Goal: Check status

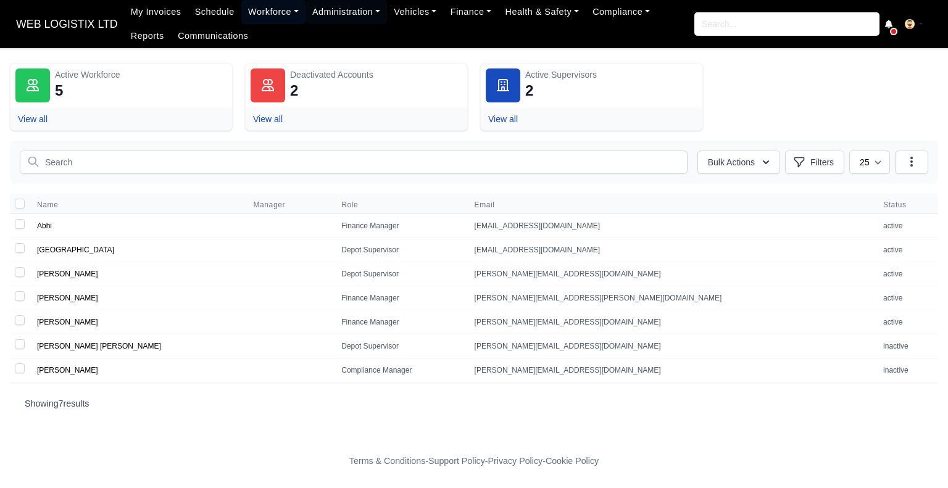
click at [255, 7] on link "Workforce" at bounding box center [273, 12] width 64 height 24
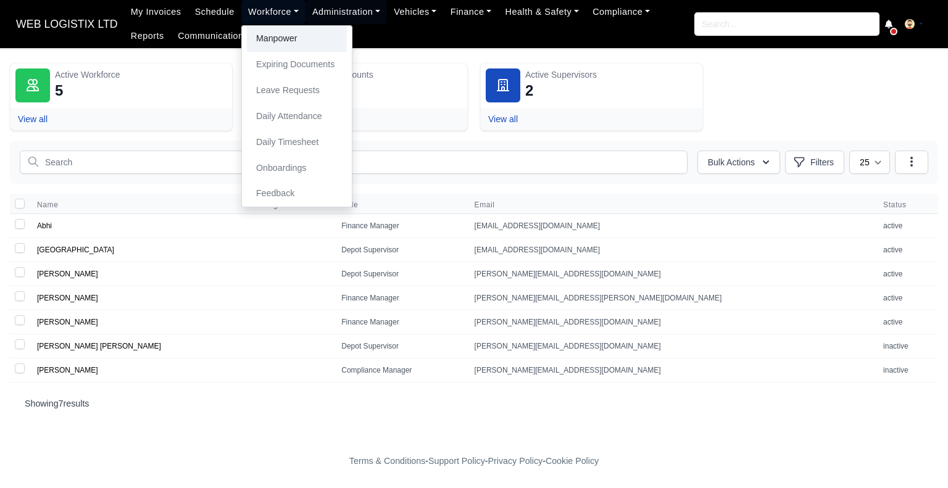
click at [257, 34] on link "Manpower" at bounding box center [297, 39] width 100 height 26
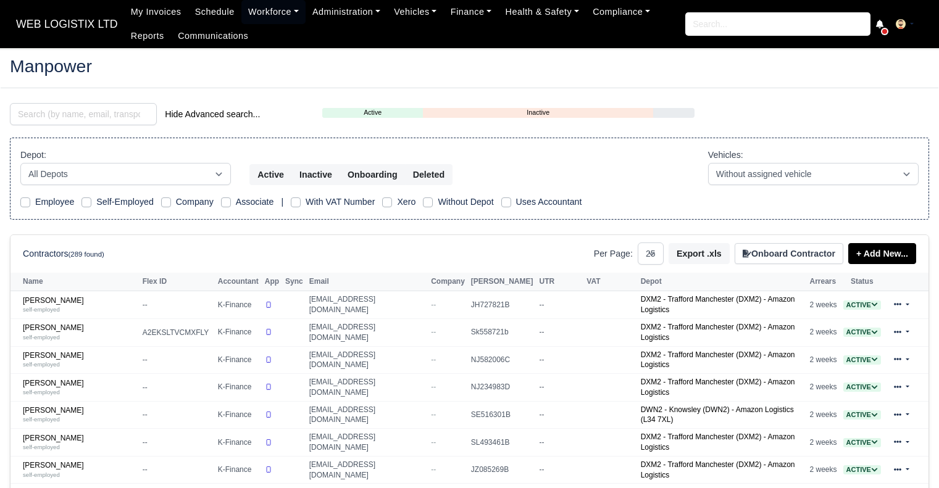
select select "25"
click at [143, 106] on input "search" at bounding box center [83, 114] width 147 height 22
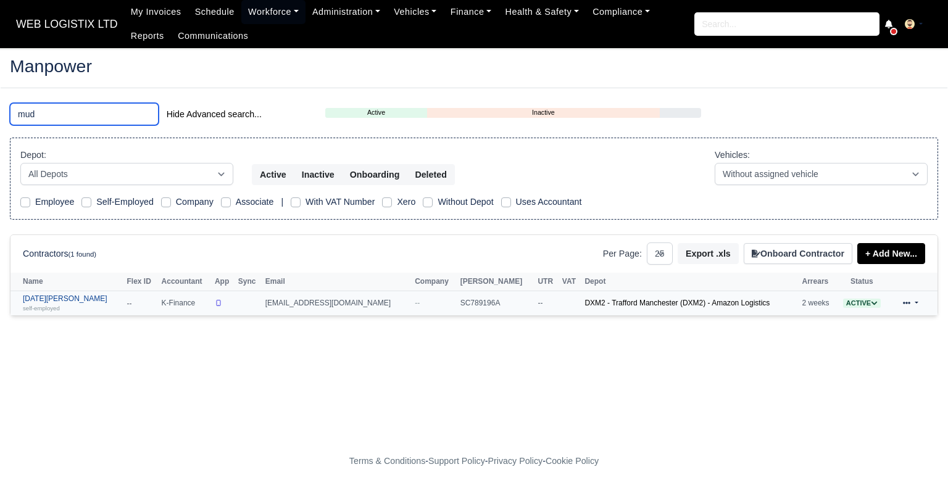
type input "mud"
click at [64, 296] on link "Raja Mudassar Javed self-employed" at bounding box center [72, 303] width 98 height 18
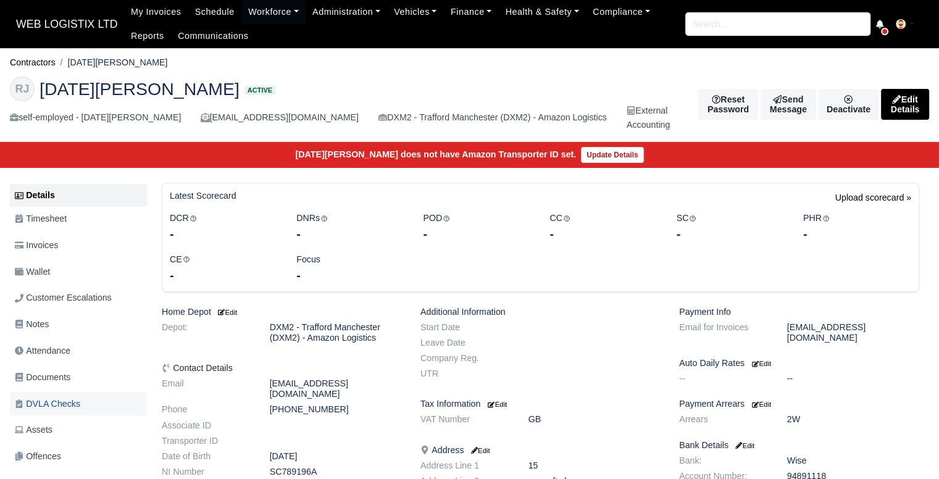
click at [54, 402] on span "DVLA Checks" at bounding box center [47, 404] width 65 height 14
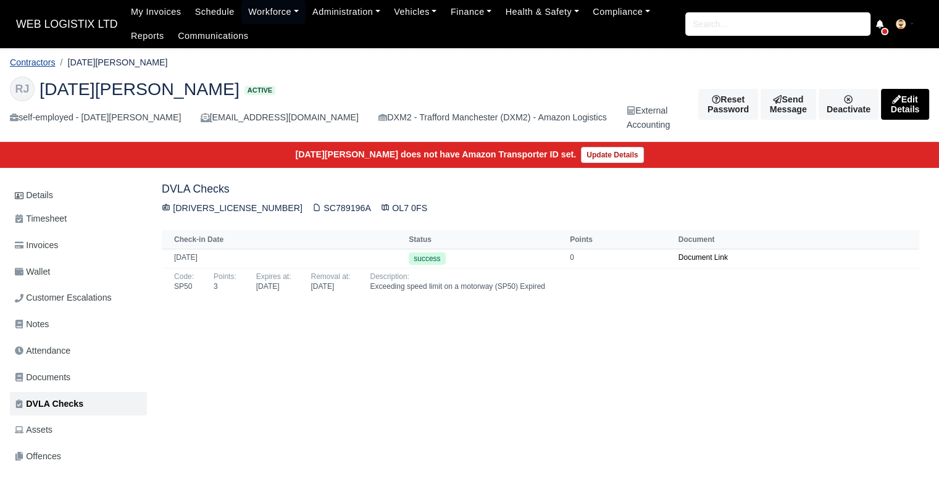
click at [43, 61] on link "Contractors" at bounding box center [33, 62] width 46 height 10
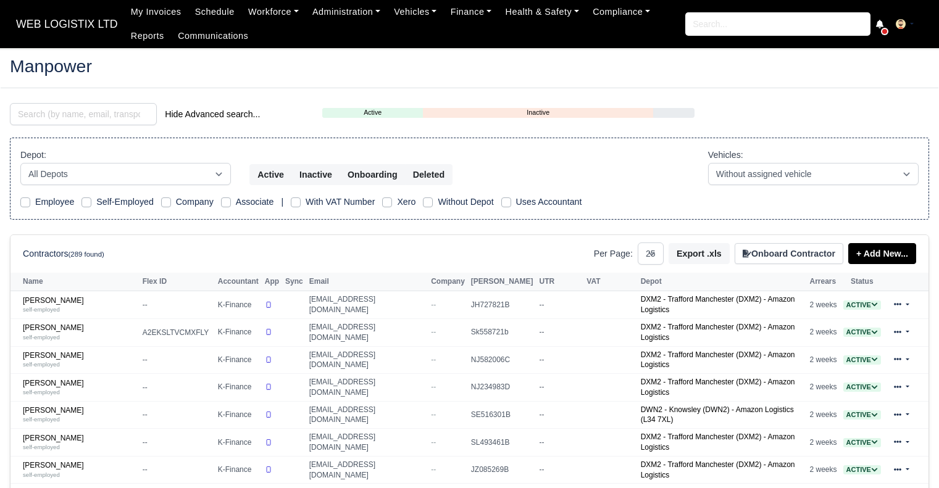
select select "25"
click at [91, 110] on input "search" at bounding box center [83, 114] width 147 height 22
type input "blemming"
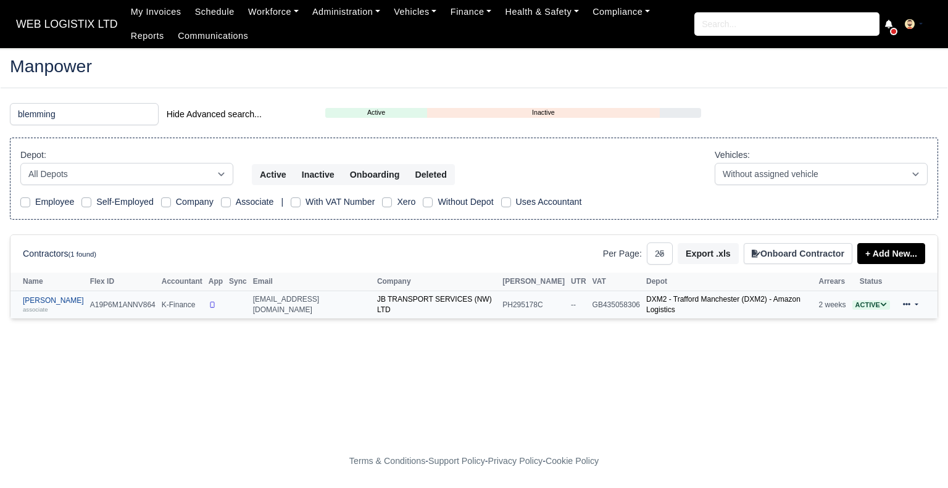
click at [46, 299] on link "Joshua James Blemmings associate" at bounding box center [53, 305] width 61 height 18
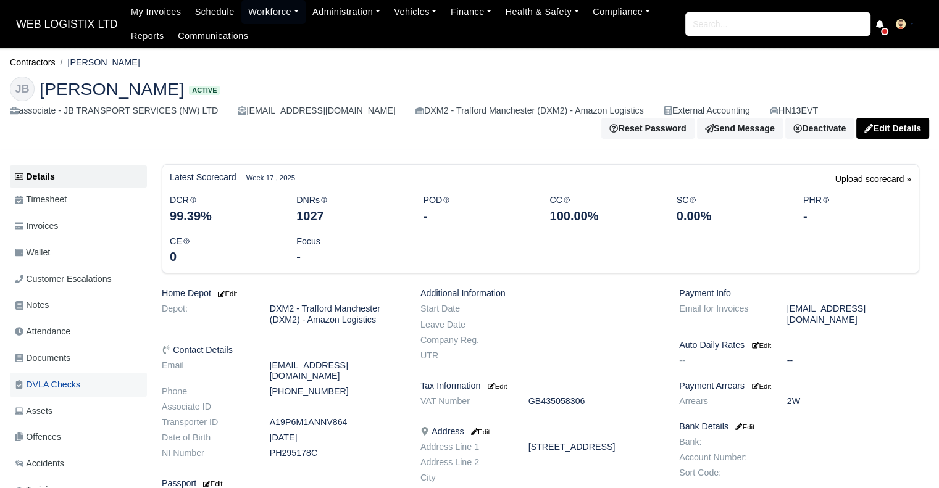
click at [91, 391] on link "DVLA Checks" at bounding box center [78, 385] width 137 height 24
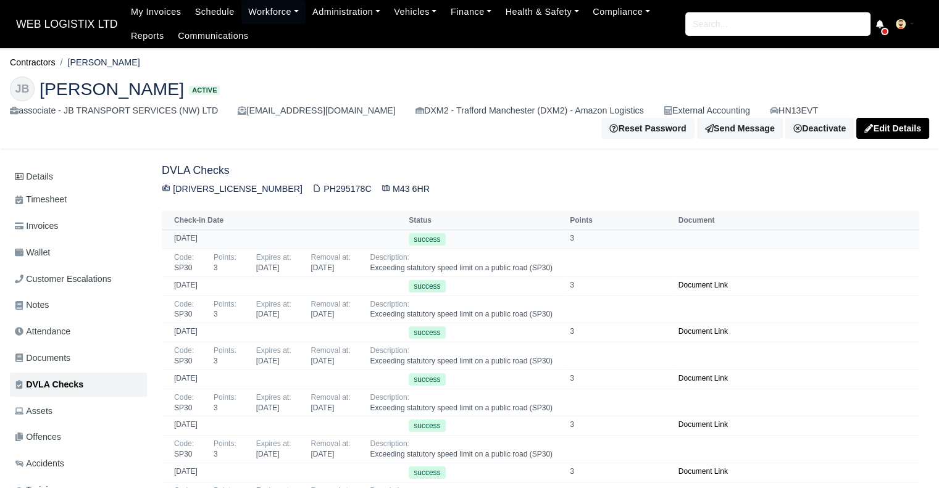
click at [684, 244] on td at bounding box center [797, 239] width 244 height 19
click at [684, 241] on td at bounding box center [797, 239] width 244 height 19
click at [47, 367] on link "Documents" at bounding box center [78, 358] width 137 height 24
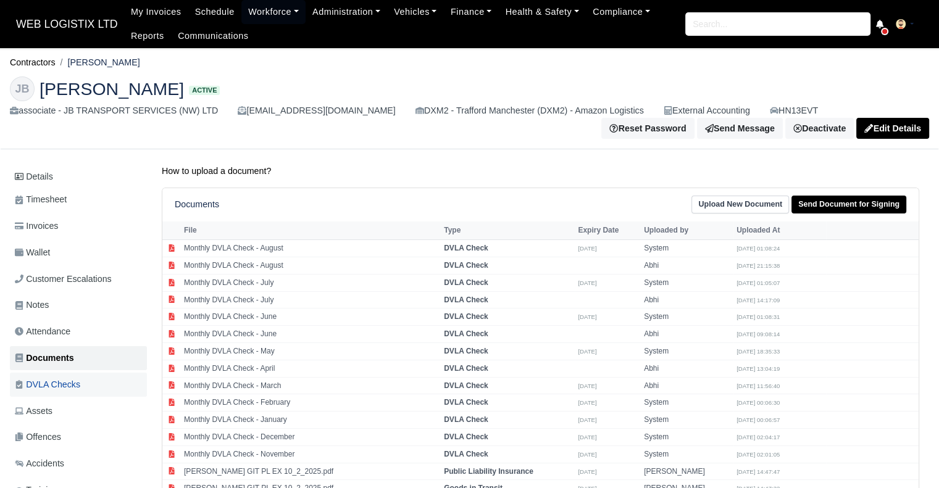
click at [64, 384] on span "DVLA Checks" at bounding box center [47, 385] width 65 height 14
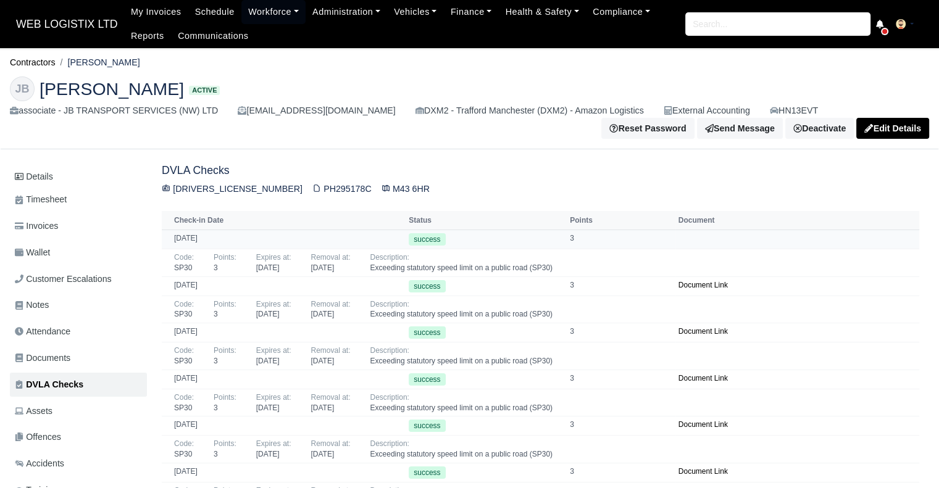
click at [412, 246] on span "success" at bounding box center [427, 239] width 36 height 12
click at [413, 244] on span "success" at bounding box center [427, 239] width 36 height 12
click at [218, 243] on td "[DATE]" at bounding box center [284, 239] width 244 height 19
